Goal: Transaction & Acquisition: Register for event/course

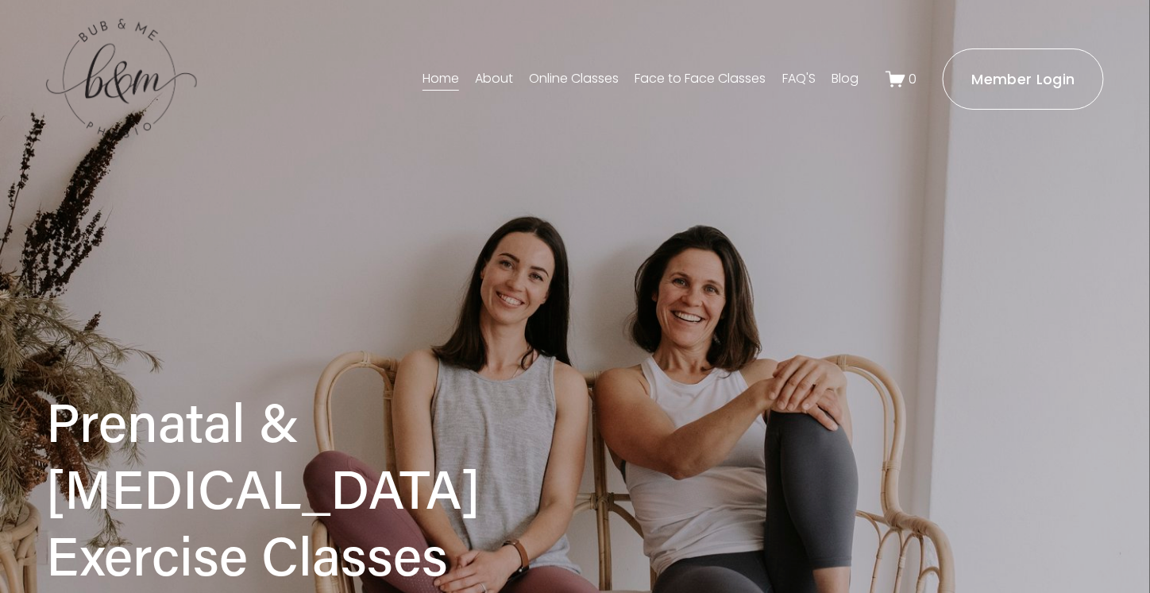
click at [694, 74] on link "Face to Face Classes" at bounding box center [701, 78] width 131 height 25
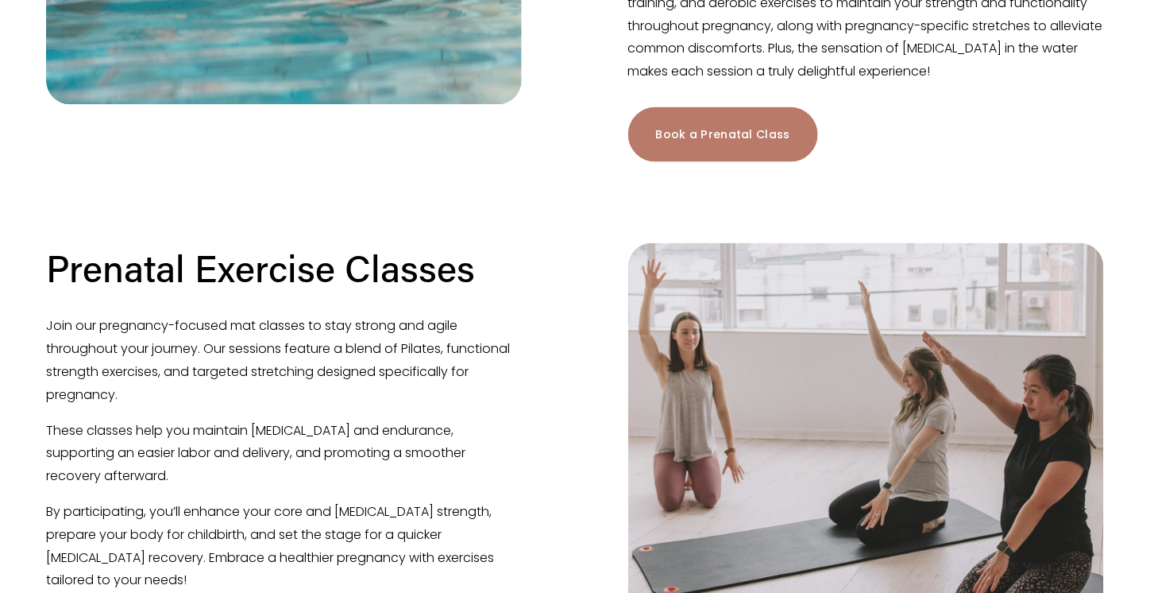
scroll to position [953, 0]
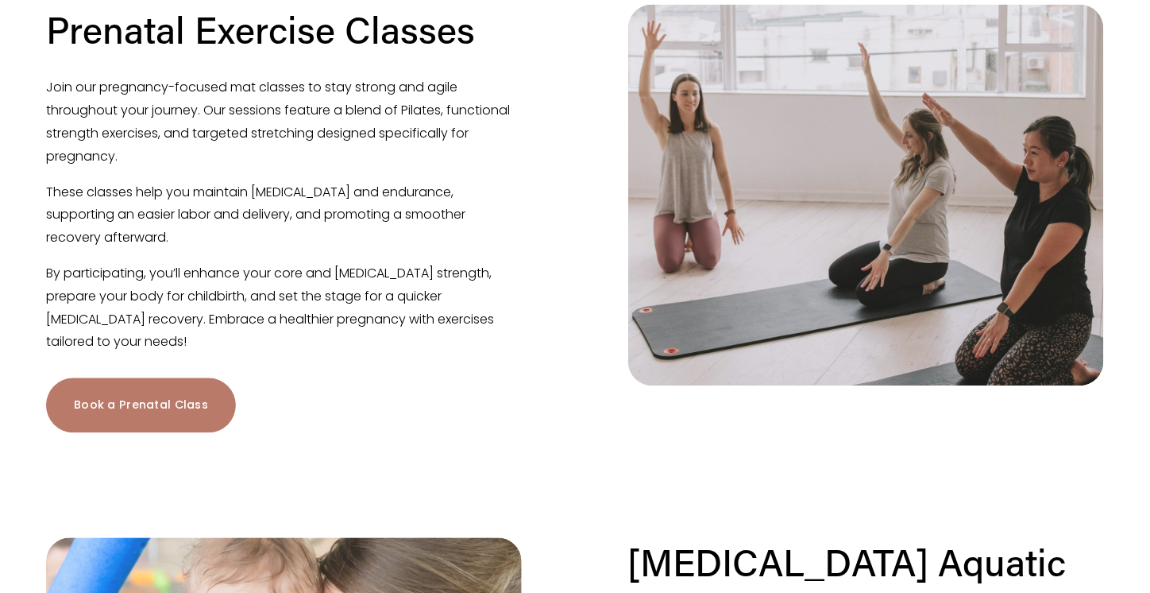
click at [158, 378] on link "Book a Prenatal Class" at bounding box center [141, 405] width 190 height 55
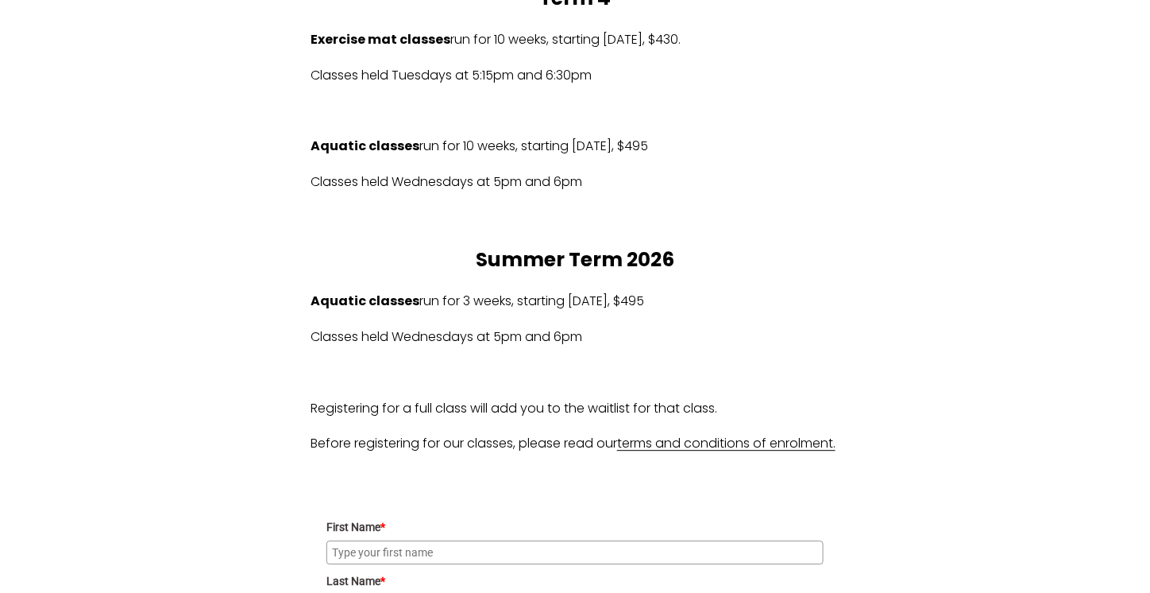
scroll to position [1271, 0]
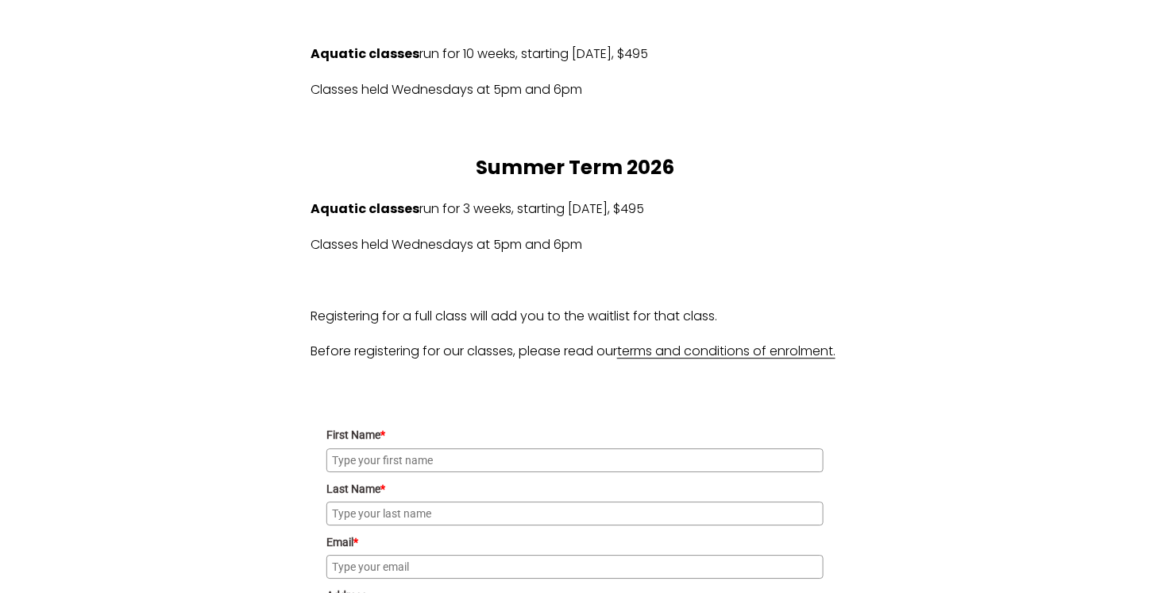
click at [671, 360] on link "terms and conditions of enrolment." at bounding box center [726, 351] width 218 height 18
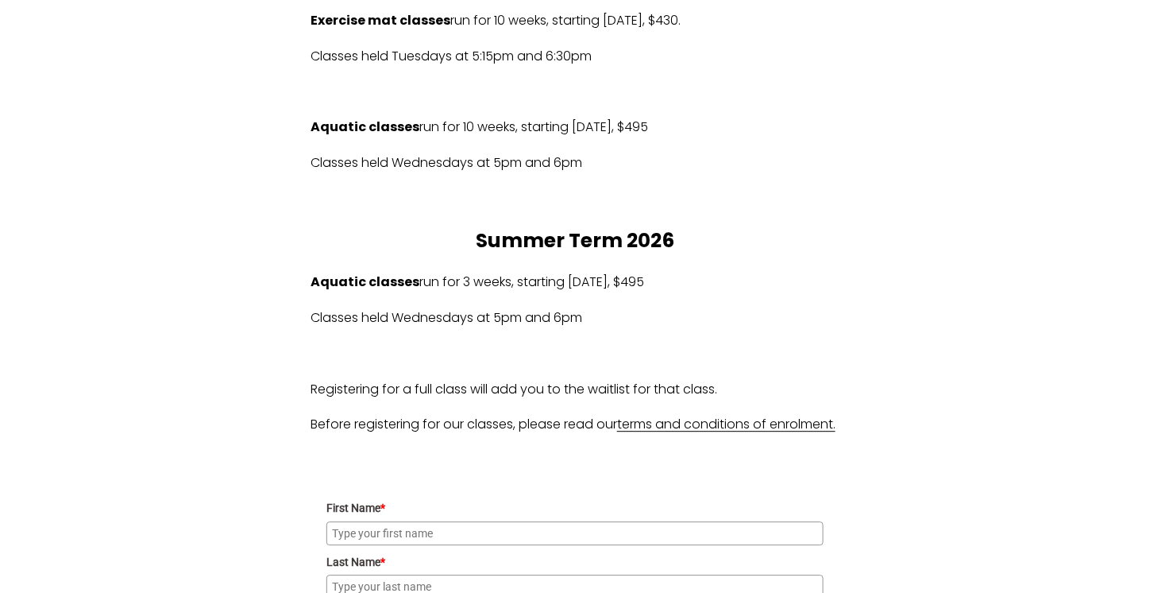
scroll to position [1103, 0]
